Goal: Transaction & Acquisition: Obtain resource

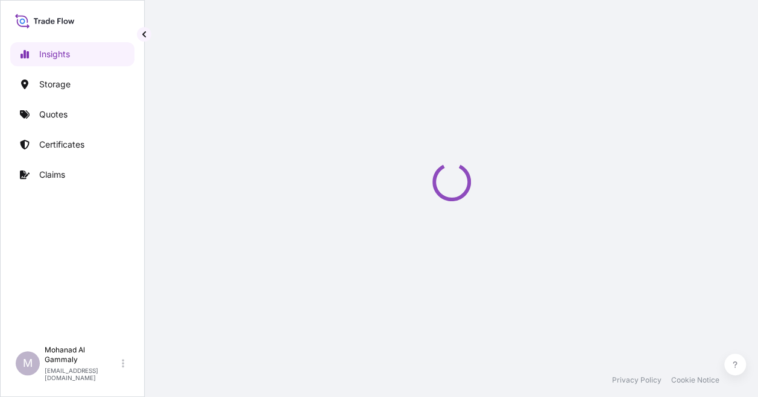
select select "2025"
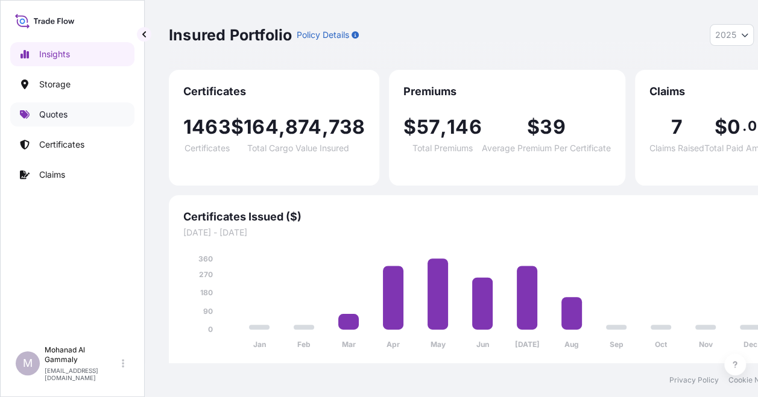
click at [46, 117] on p "Quotes" at bounding box center [53, 115] width 28 height 12
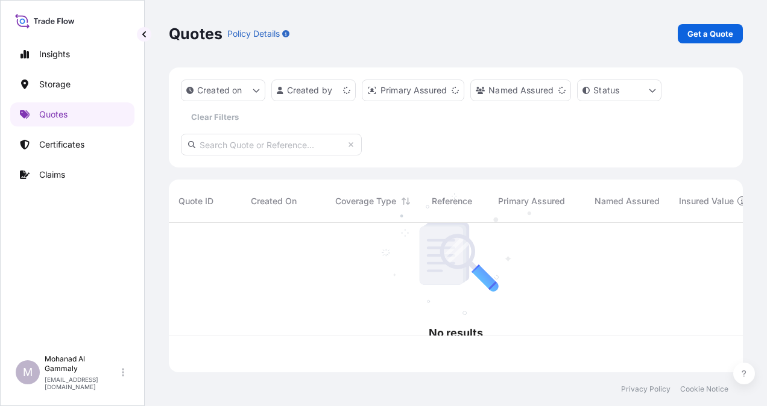
scroll to position [147, 564]
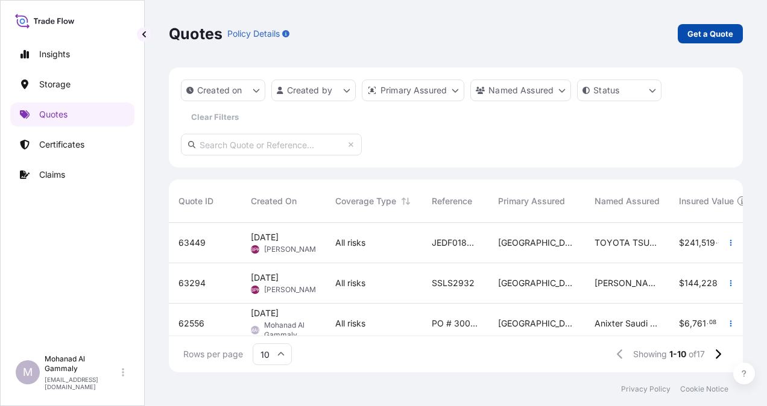
click at [703, 34] on p "Get a Quote" at bounding box center [710, 34] width 46 height 12
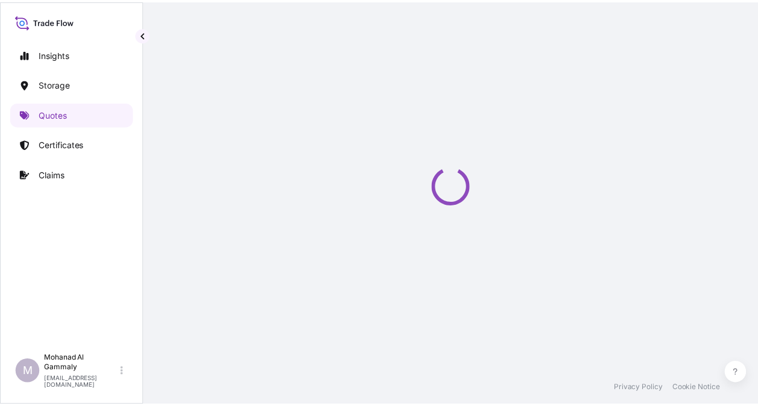
scroll to position [19, 0]
select select "Water"
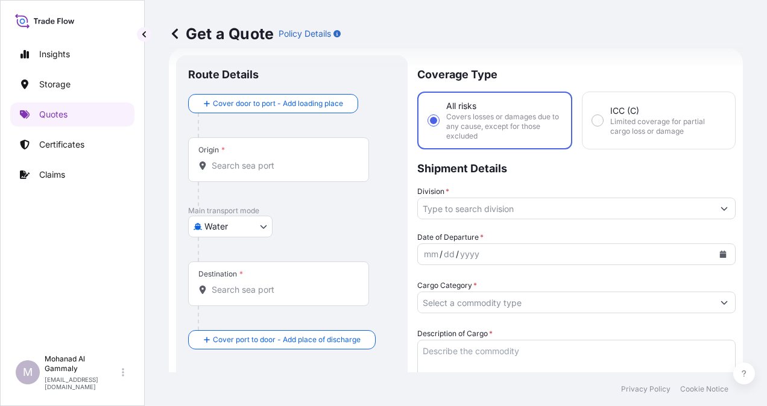
click at [225, 158] on div "Origin *" at bounding box center [278, 159] width 181 height 45
click at [225, 160] on input "Origin *" at bounding box center [283, 166] width 142 height 12
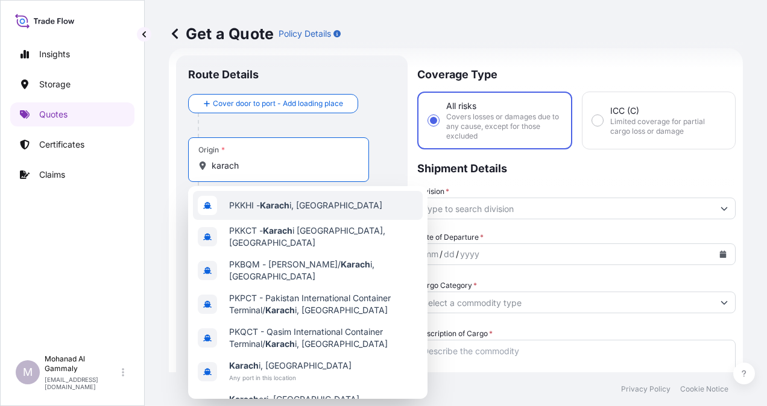
click at [249, 207] on span "PKKHI - Karach i, Pakistan" at bounding box center [305, 206] width 153 height 12
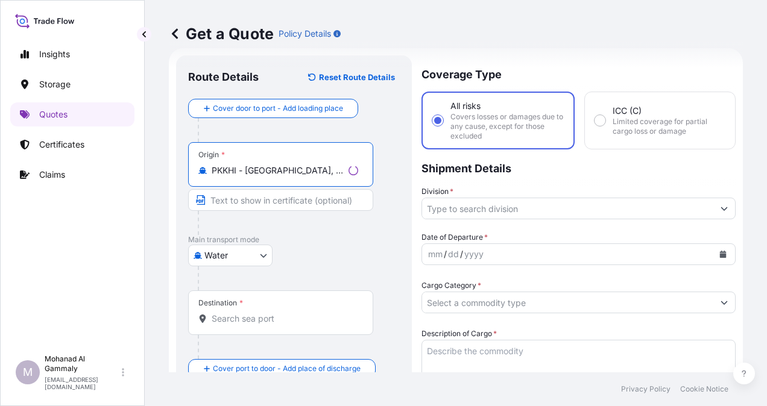
type input "PKKHI - Karachi, Pakistan"
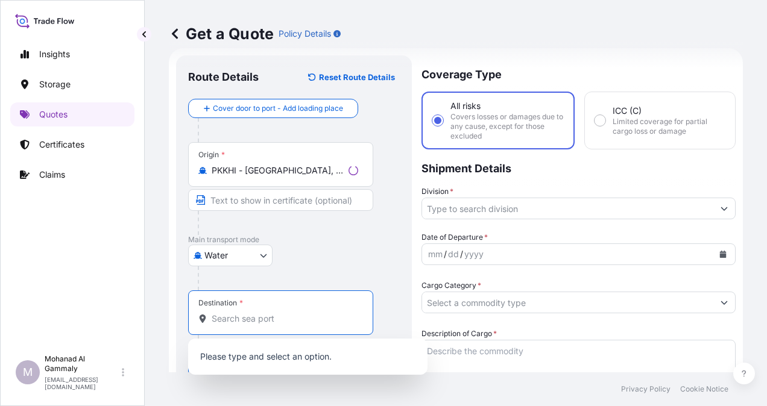
click at [242, 320] on input "Destination *" at bounding box center [285, 319] width 147 height 12
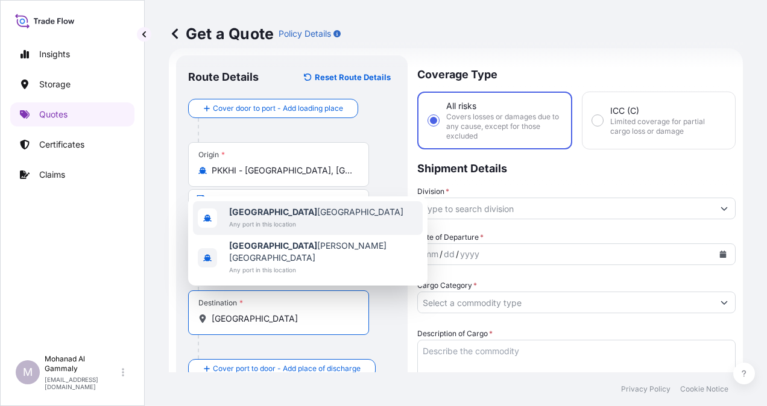
click at [248, 230] on span "Any port in this location" at bounding box center [316, 224] width 174 height 12
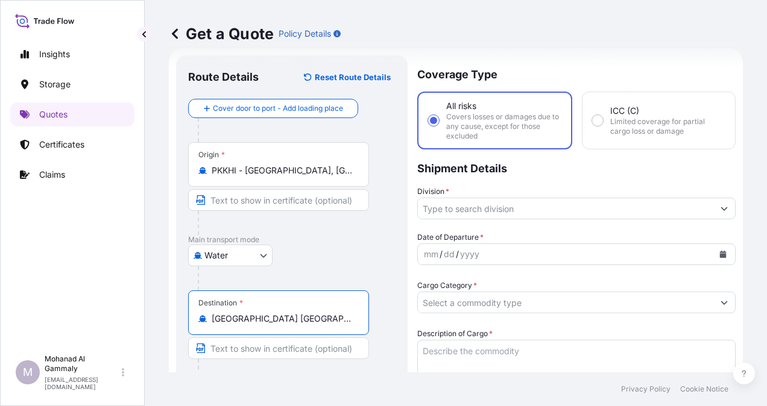
type input "Riyadh Saudi Arabia"
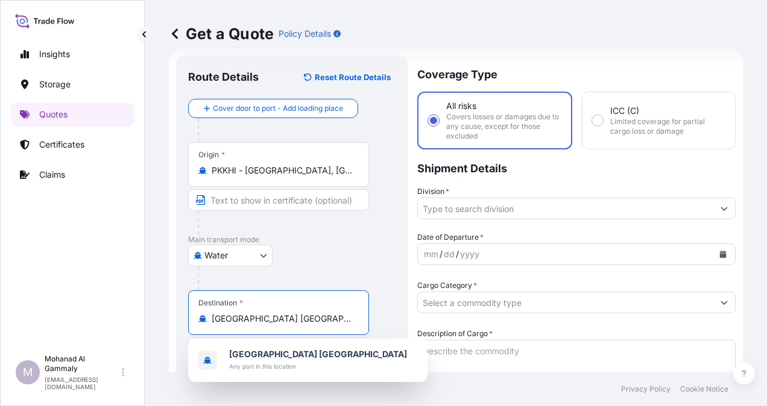
click at [484, 207] on input "Division *" at bounding box center [565, 209] width 295 height 22
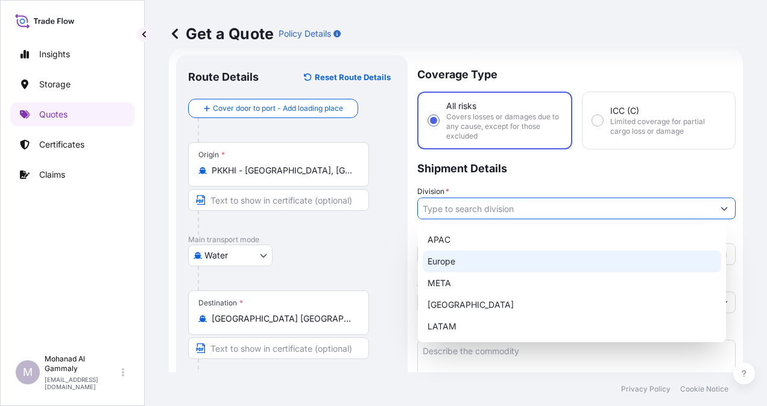
click at [451, 259] on div "Europe" at bounding box center [572, 262] width 298 height 22
type input "Europe"
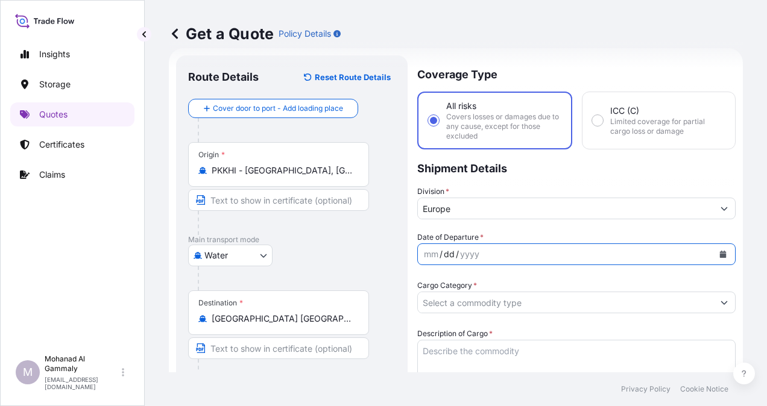
click at [451, 257] on div "dd" at bounding box center [449, 254] width 13 height 14
click at [720, 254] on icon "Calendar" at bounding box center [723, 254] width 7 height 7
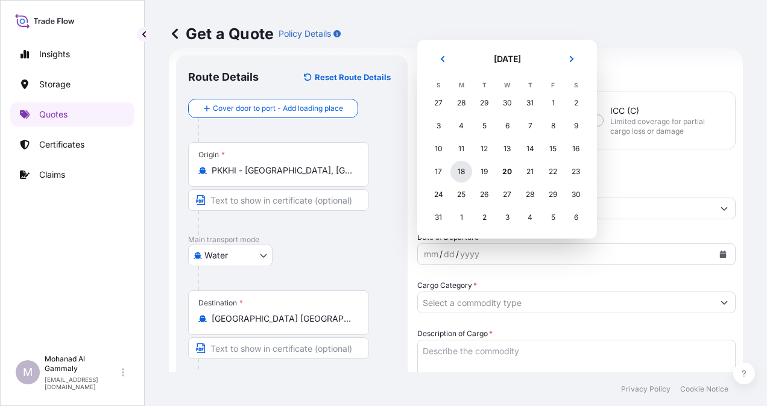
click at [461, 175] on div "18" at bounding box center [461, 172] width 22 height 22
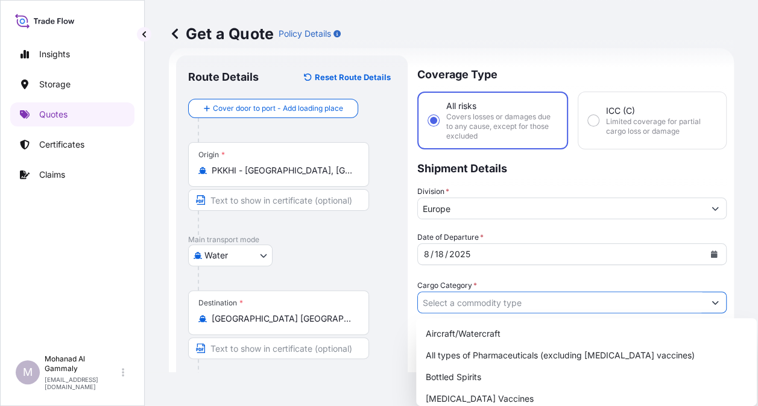
click at [465, 300] on input "Cargo Category *" at bounding box center [561, 303] width 286 height 22
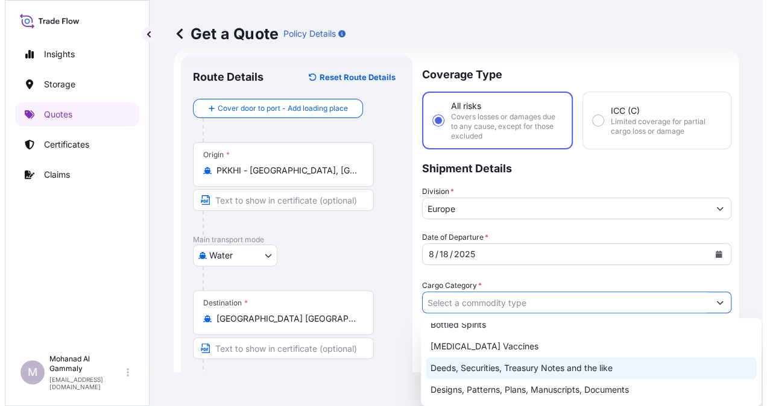
scroll to position [60, 0]
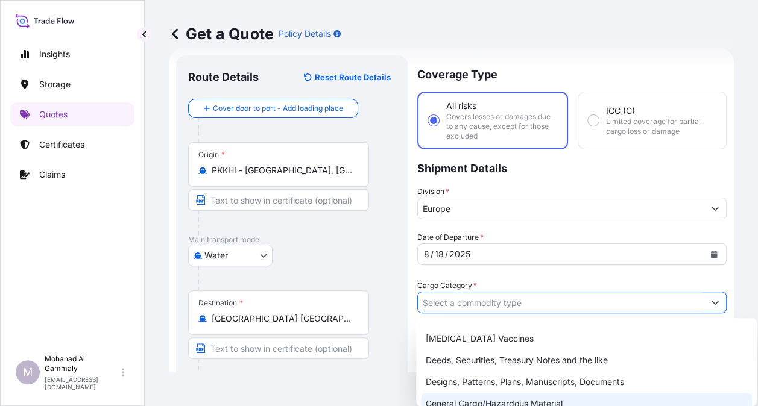
click at [459, 397] on div "General Cargo/Hazardous Material" at bounding box center [586, 404] width 331 height 22
type input "General Cargo/Hazardous Material"
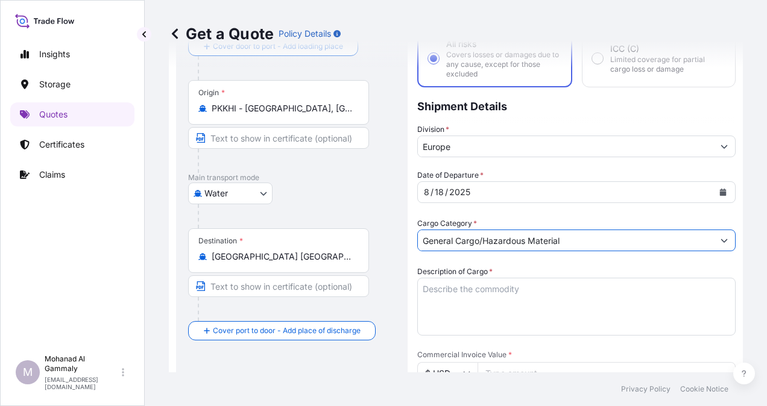
scroll to position [140, 0]
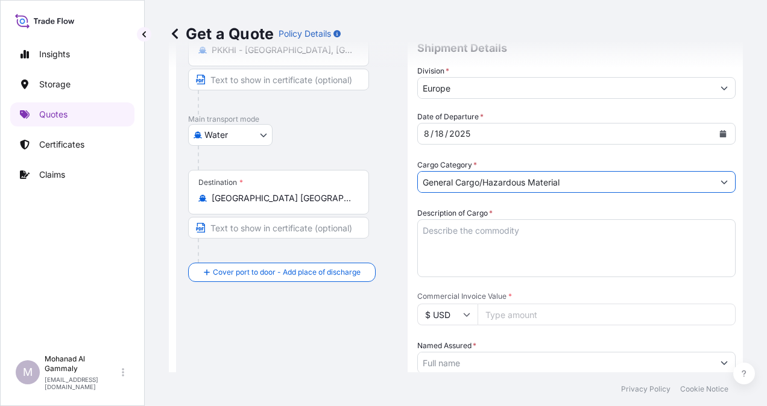
click at [512, 244] on textarea "Description of Cargo *" at bounding box center [576, 248] width 318 height 58
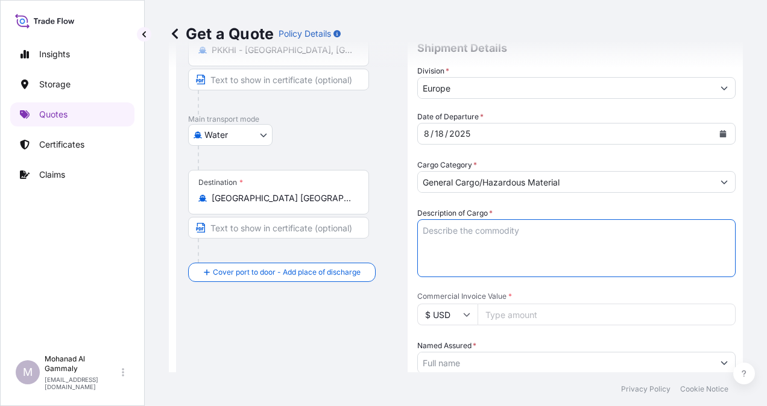
paste textarea "LONG GRAIN BASMATI RICE"
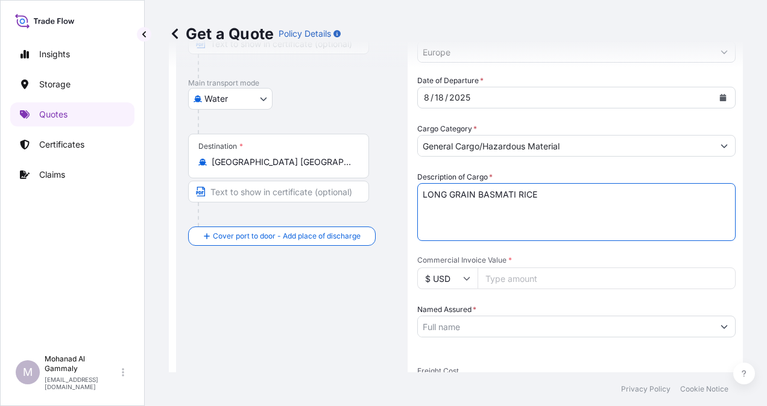
scroll to position [200, 0]
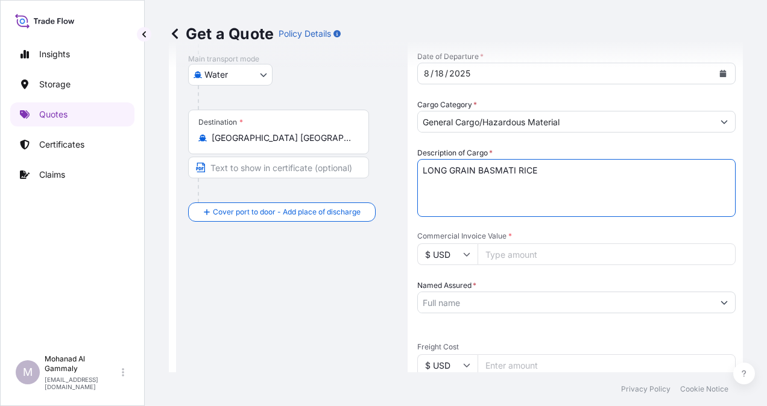
type textarea "LONG GRAIN BASMATI RICE"
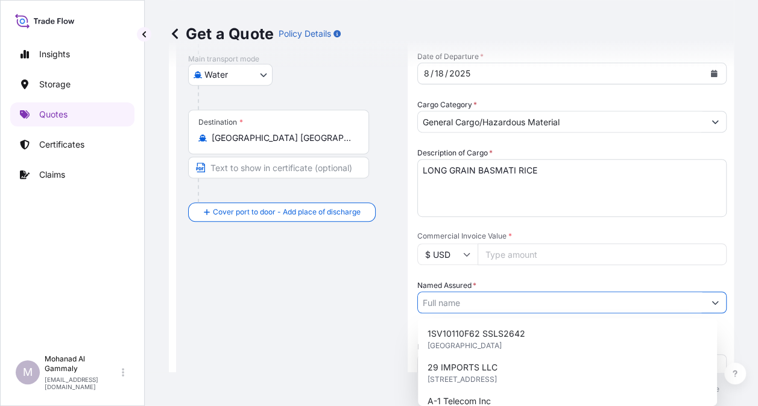
paste input "CATRION CATERING HOLDING COMPANY"
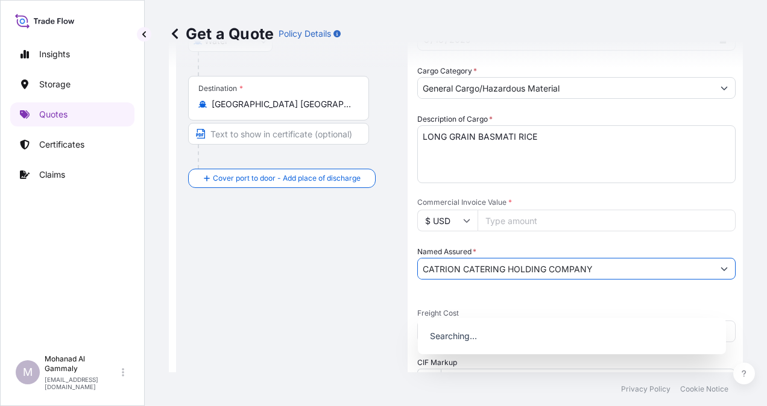
scroll to position [321, 0]
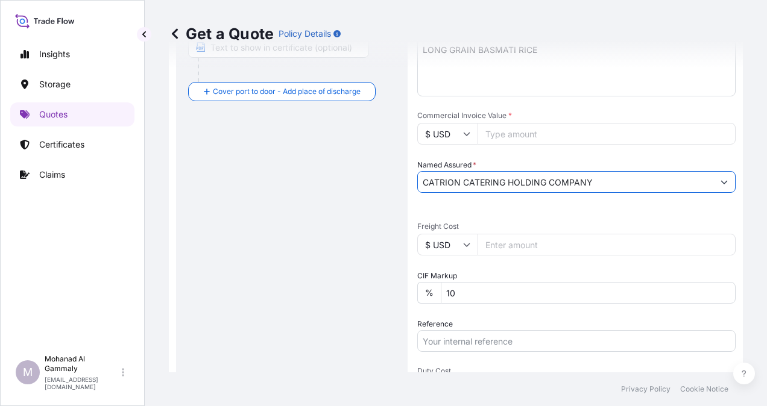
type input "CATRION CATERING HOLDING COMPANY"
click at [488, 291] on input "10" at bounding box center [588, 293] width 295 height 22
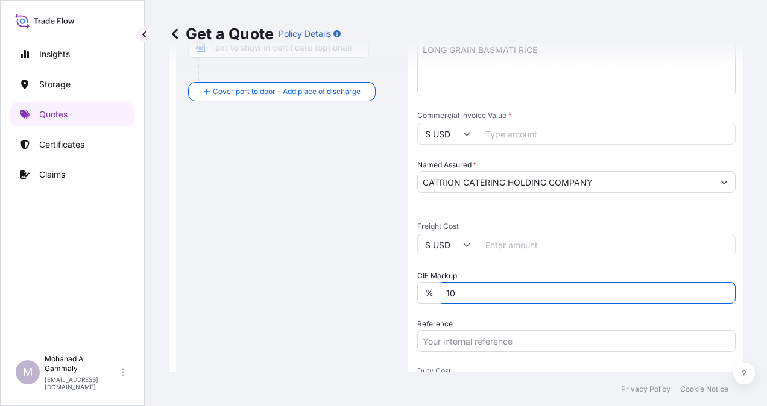
type input "1"
type input "0"
click at [502, 242] on input "Freight Cost" at bounding box center [606, 245] width 258 height 22
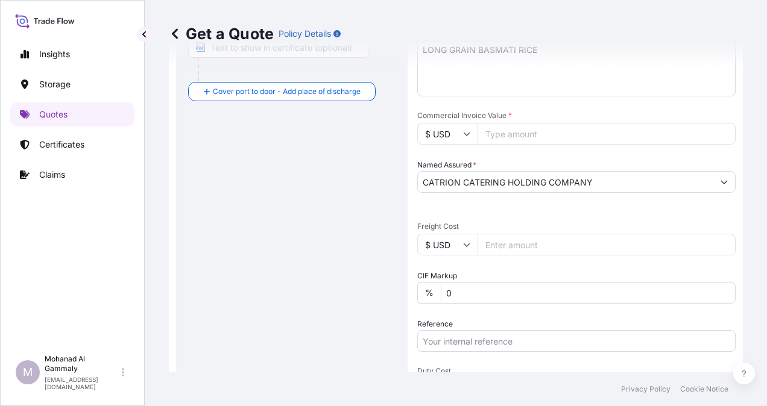
click at [498, 137] on input "Commercial Invoice Value *" at bounding box center [606, 134] width 258 height 22
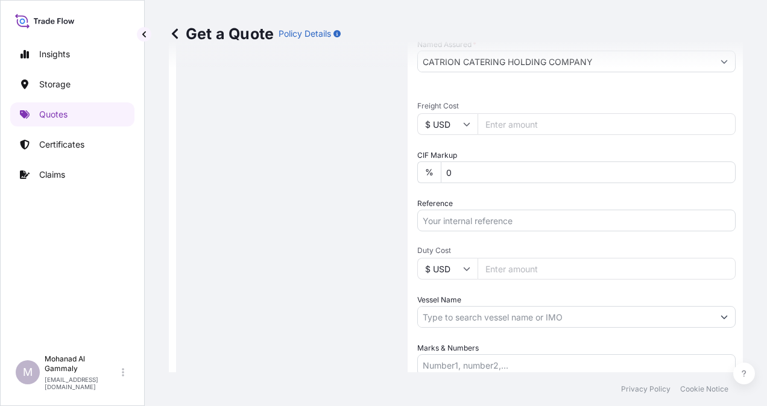
type input "18260"
click at [452, 221] on input "Reference" at bounding box center [576, 221] width 318 height 22
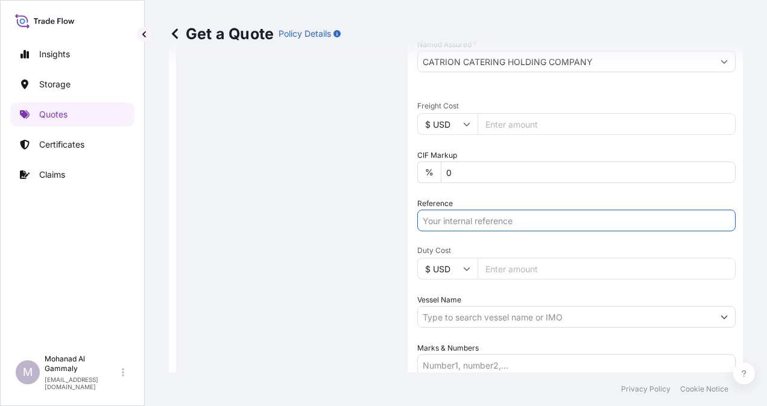
paste input "PO # F-12137161"
paste input "3315240269"
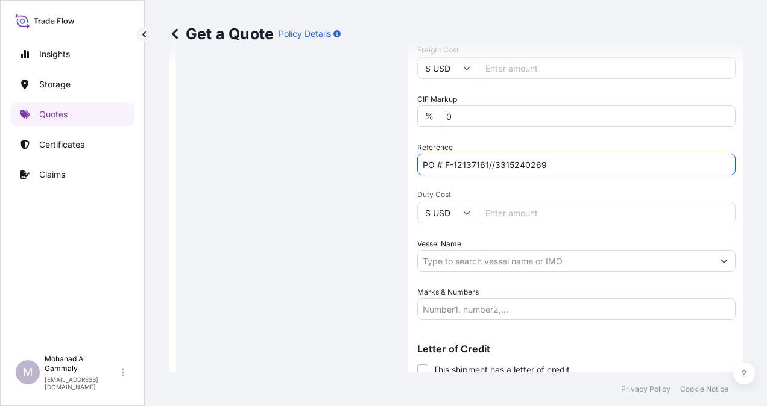
scroll to position [541, 0]
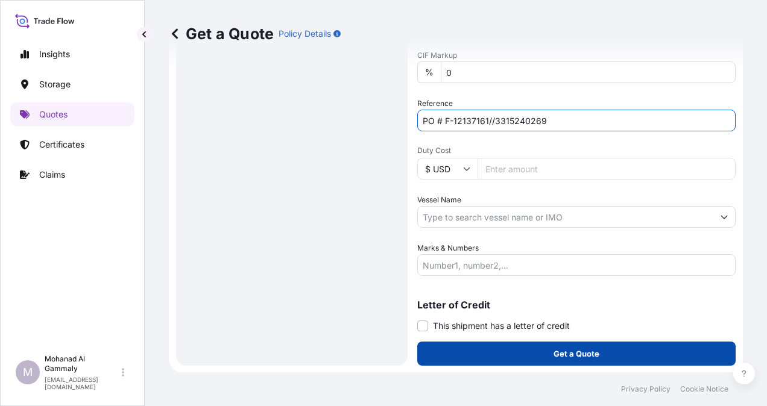
type input "PO # F-12137161//3315240269"
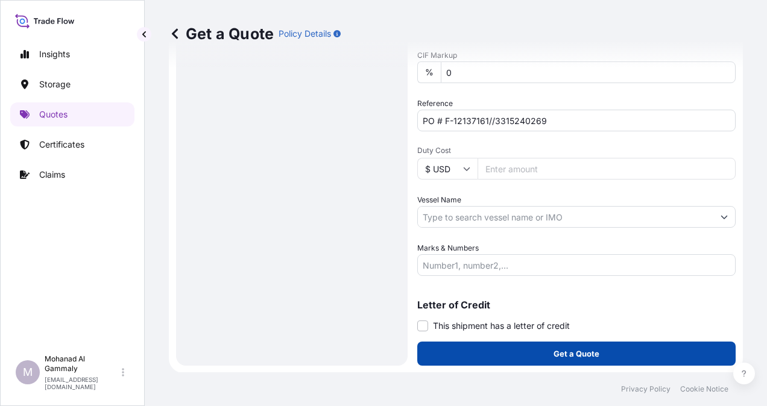
click at [553, 353] on p "Get a Quote" at bounding box center [576, 354] width 46 height 12
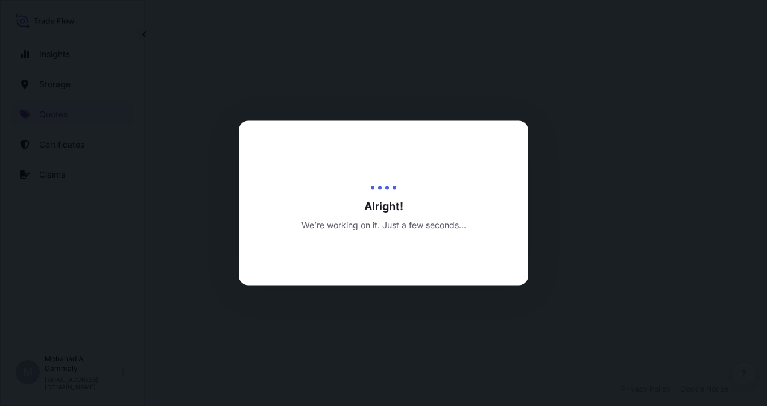
select select "Water"
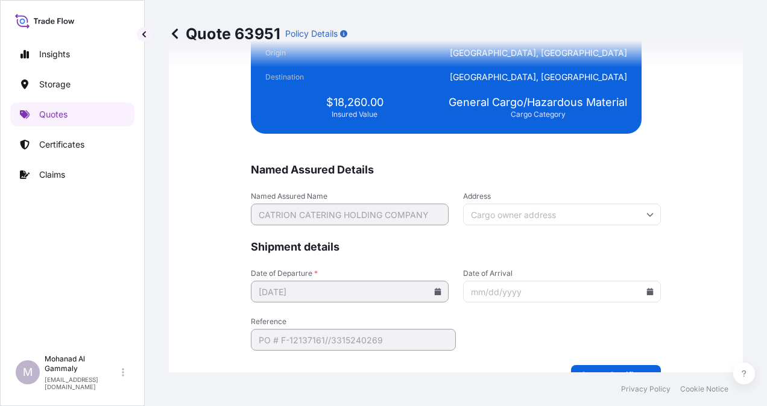
scroll to position [2956, 0]
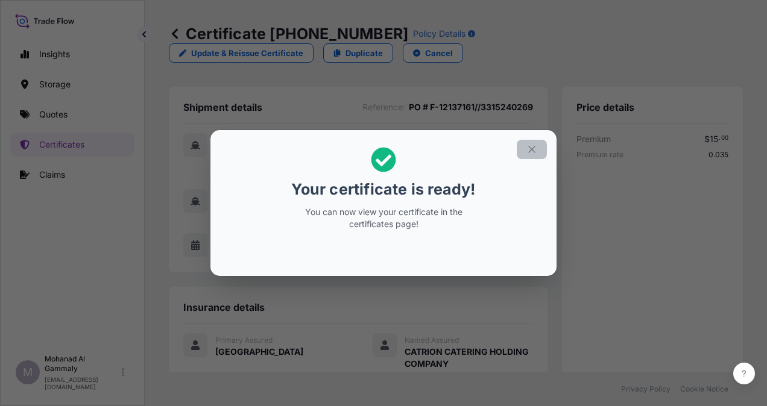
click at [529, 146] on icon "button" at bounding box center [531, 149] width 11 height 11
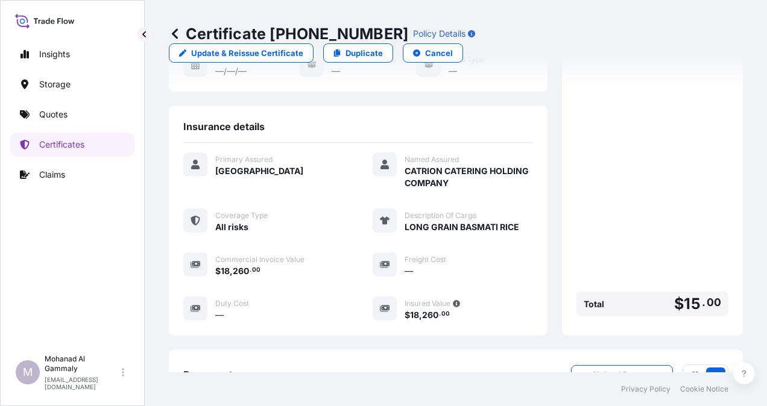
scroll to position [324, 0]
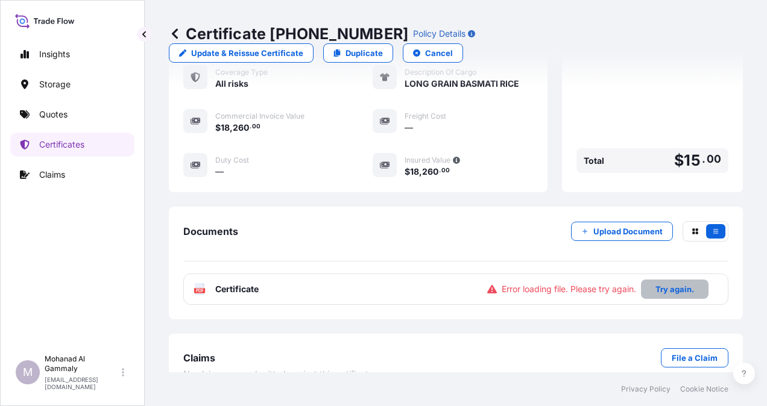
click at [658, 283] on p "Try again." at bounding box center [674, 289] width 39 height 12
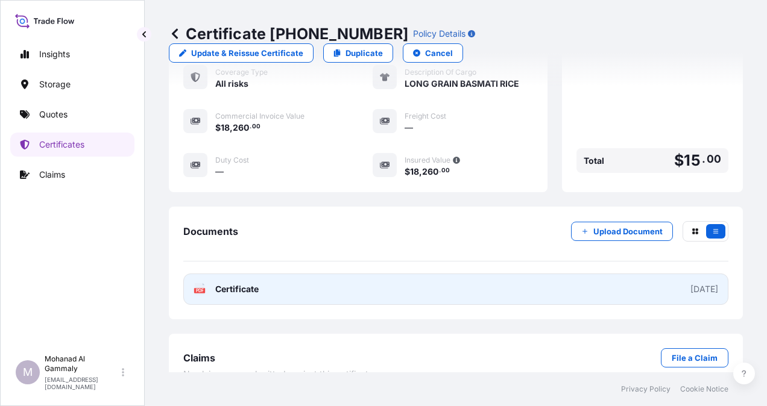
click at [242, 283] on span "Certificate" at bounding box center [236, 289] width 43 height 12
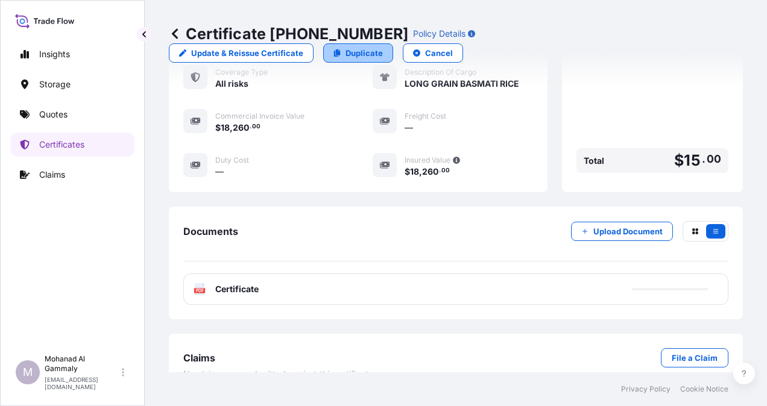
click at [383, 47] on p "Duplicate" at bounding box center [363, 53] width 37 height 12
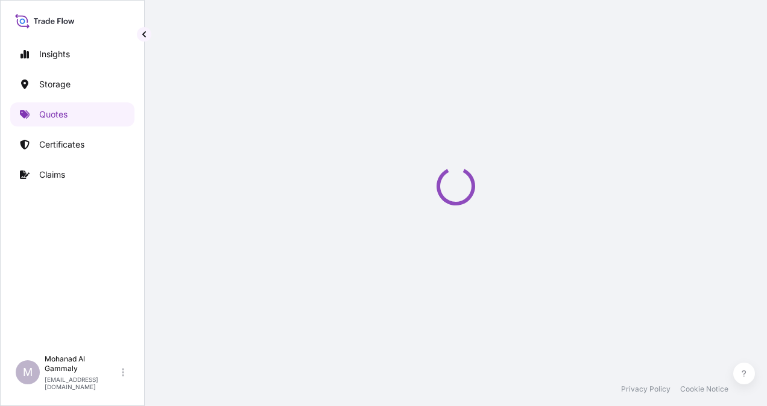
select select "Water"
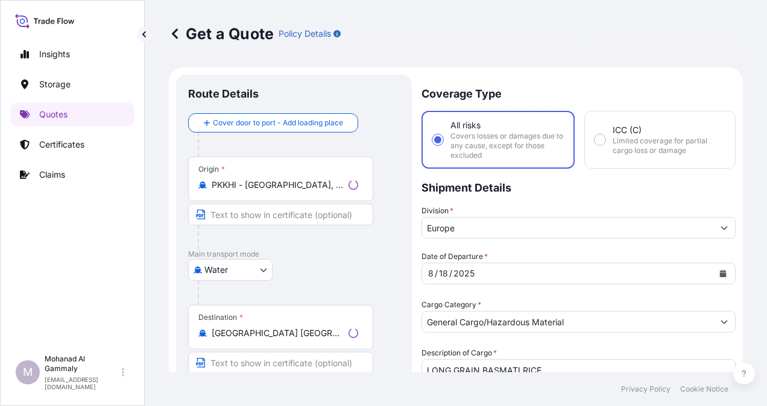
scroll to position [19, 0]
